Goal: Information Seeking & Learning: Learn about a topic

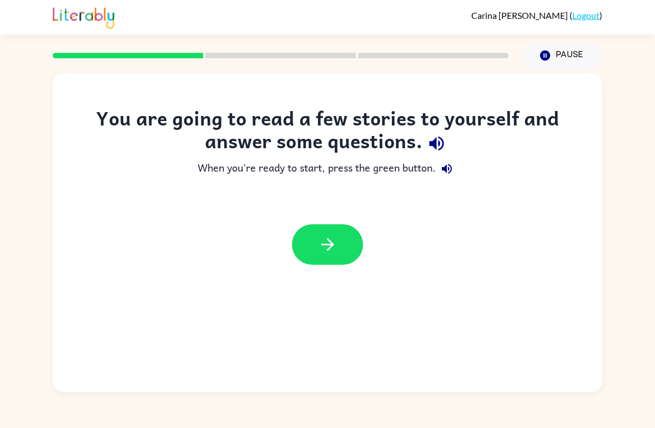
click at [337, 246] on icon "button" at bounding box center [327, 244] width 19 height 19
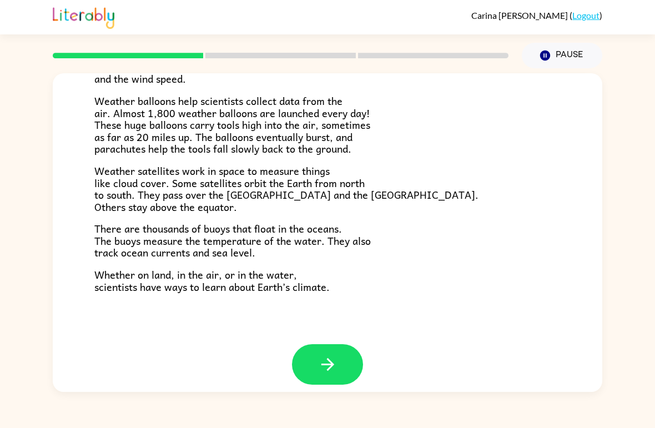
scroll to position [299, 0]
click at [322, 359] on icon "button" at bounding box center [327, 365] width 19 height 19
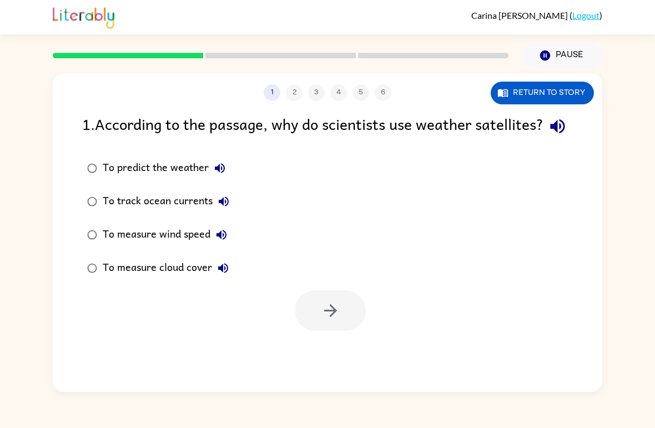
scroll to position [0, 0]
click at [331, 331] on button "button" at bounding box center [330, 311] width 71 height 41
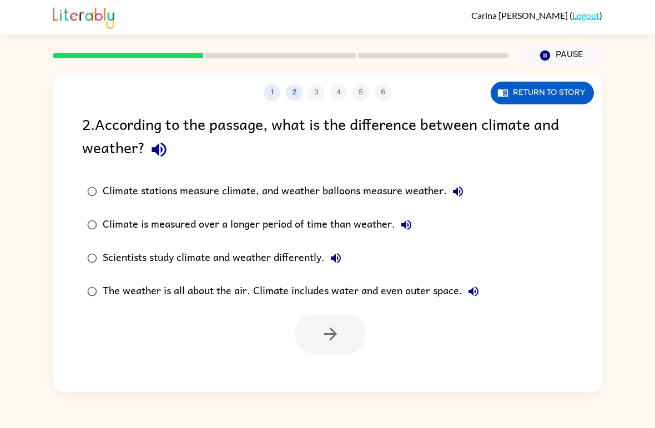
click at [278, 92] on button "1" at bounding box center [272, 92] width 17 height 17
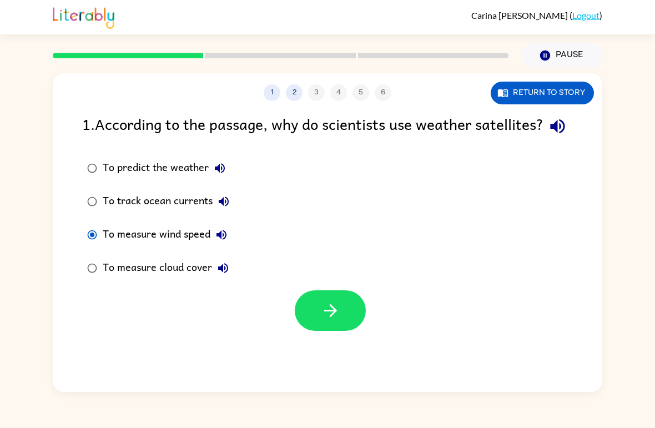
click at [340, 331] on button "button" at bounding box center [330, 311] width 71 height 41
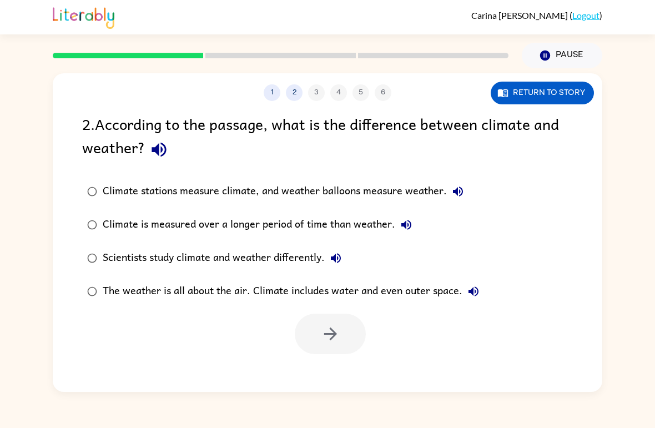
click at [72, 198] on div "2 . According to the passage, what is the difference between climate and weathe…" at bounding box center [328, 233] width 550 height 242
click at [67, 258] on div "2 . According to the passage, what is the difference between climate and weathe…" at bounding box center [328, 233] width 550 height 242
click at [320, 332] on button "button" at bounding box center [330, 334] width 71 height 41
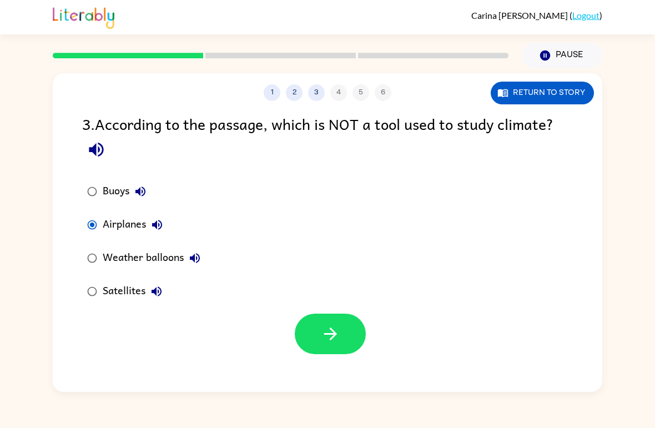
click at [324, 350] on button "button" at bounding box center [330, 334] width 71 height 41
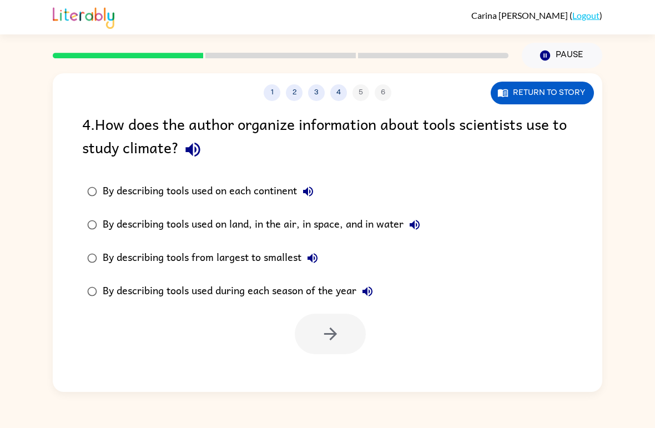
click at [374, 228] on div "By describing tools used on land, in the air, in space, and in water" at bounding box center [264, 225] width 323 height 22
click at [338, 346] on button "button" at bounding box center [330, 334] width 71 height 41
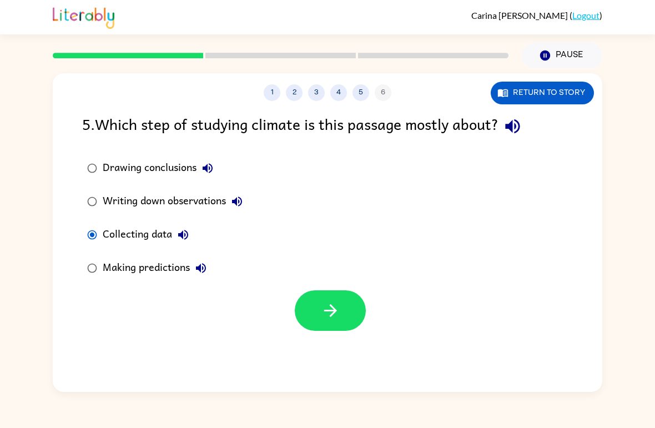
click at [570, 99] on button "Return to story" at bounding box center [542, 93] width 103 height 23
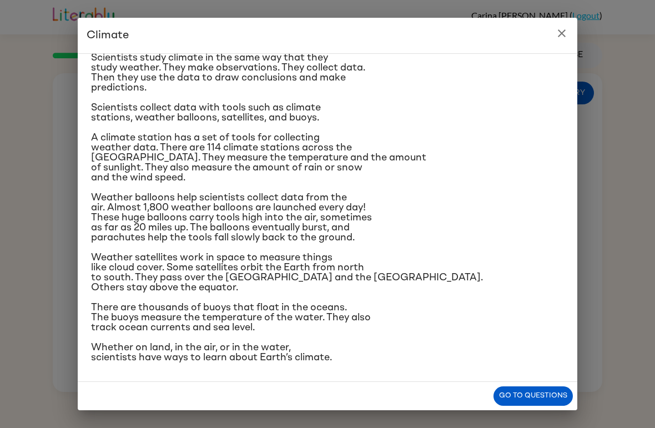
scroll to position [96, 0]
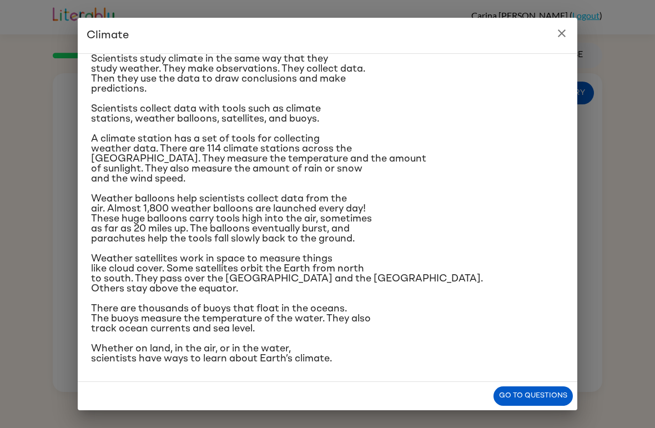
click at [565, 29] on icon "close" at bounding box center [561, 33] width 13 height 13
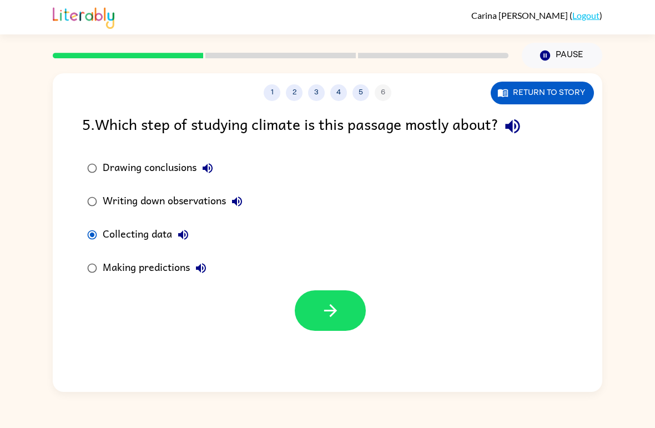
click at [321, 331] on button "button" at bounding box center [330, 311] width 71 height 41
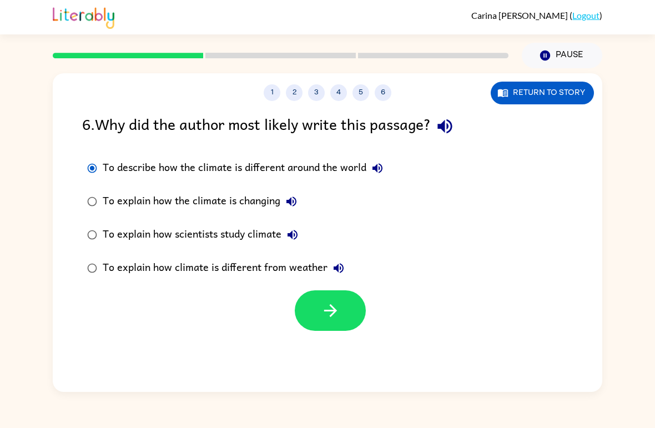
click at [91, 220] on label "To explain how scientists study climate" at bounding box center [235, 234] width 318 height 33
click at [356, 315] on button "button" at bounding box center [330, 311] width 71 height 41
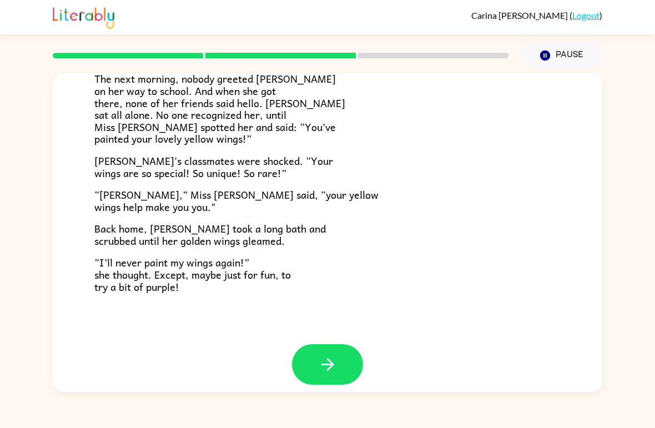
scroll to position [299, 0]
click at [324, 357] on icon "button" at bounding box center [327, 365] width 19 height 19
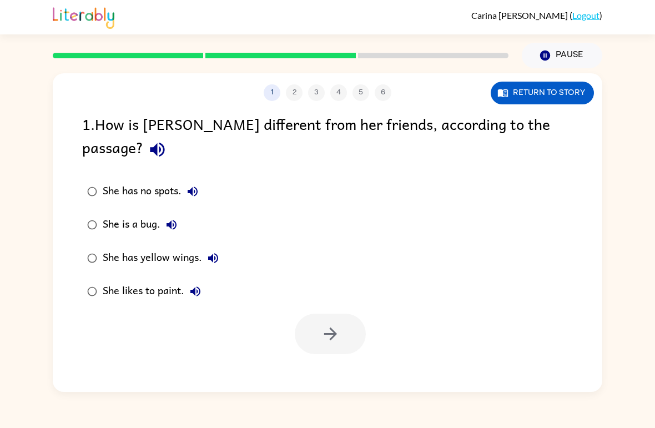
scroll to position [0, 0]
click at [345, 318] on button "button" at bounding box center [330, 334] width 71 height 41
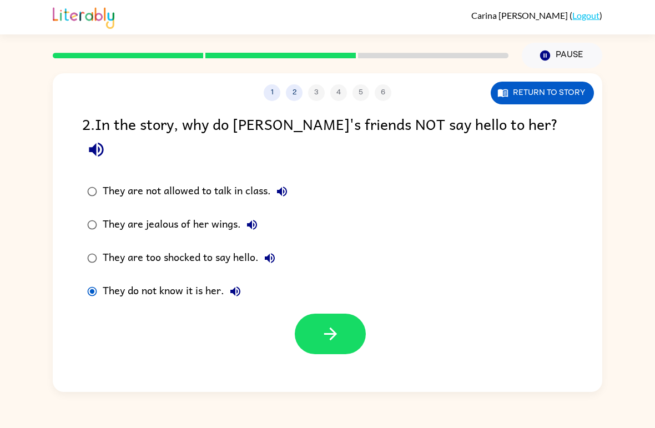
click at [342, 314] on button "button" at bounding box center [330, 334] width 71 height 41
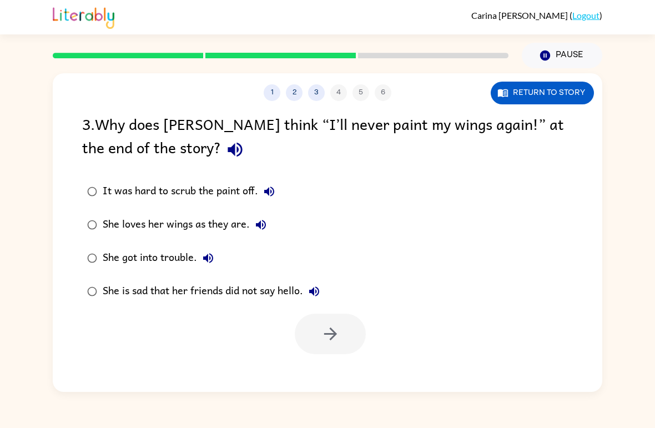
click at [97, 214] on label "She loves her wings as they are." at bounding box center [203, 224] width 255 height 33
click at [338, 337] on icon "button" at bounding box center [330, 333] width 19 height 19
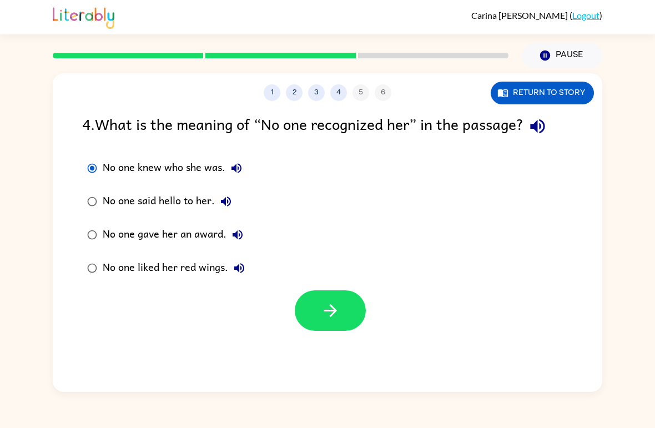
click at [333, 308] on icon "button" at bounding box center [330, 310] width 13 height 13
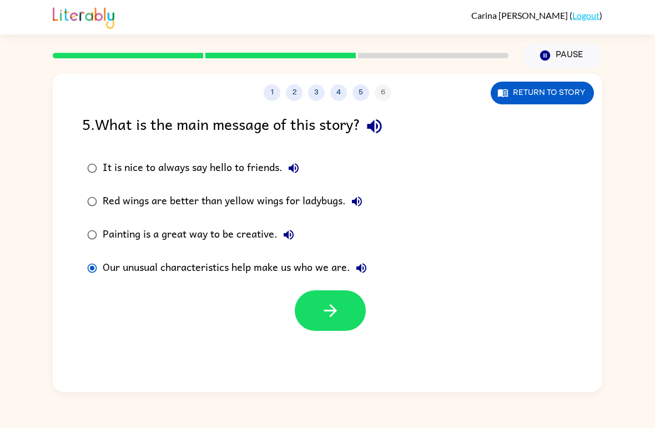
click at [340, 309] on icon "button" at bounding box center [330, 310] width 19 height 19
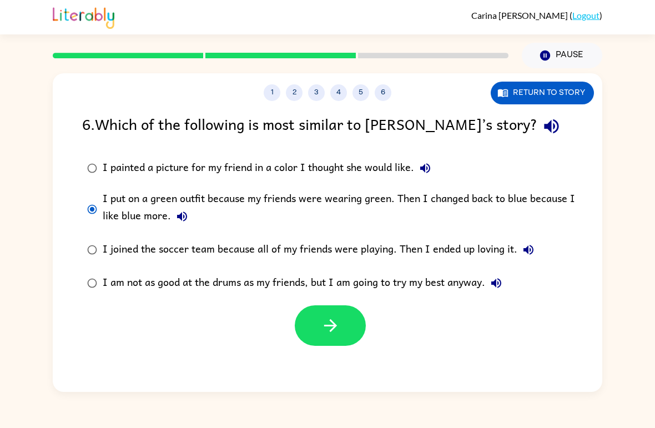
click at [331, 335] on icon "button" at bounding box center [330, 325] width 19 height 19
